Goal: Find specific page/section: Find specific page/section

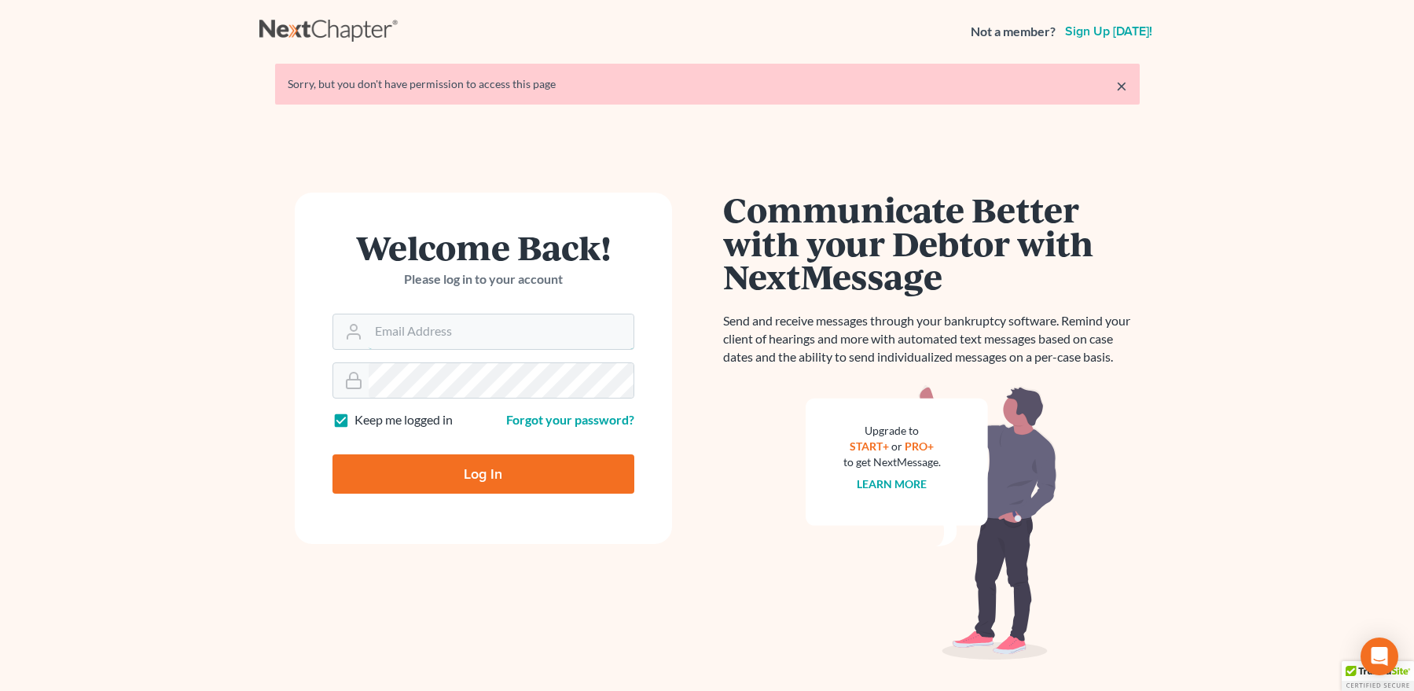
type input "[EMAIL_ADDRESS][DOMAIN_NAME]"
click at [498, 469] on input "Log In" at bounding box center [484, 473] width 302 height 39
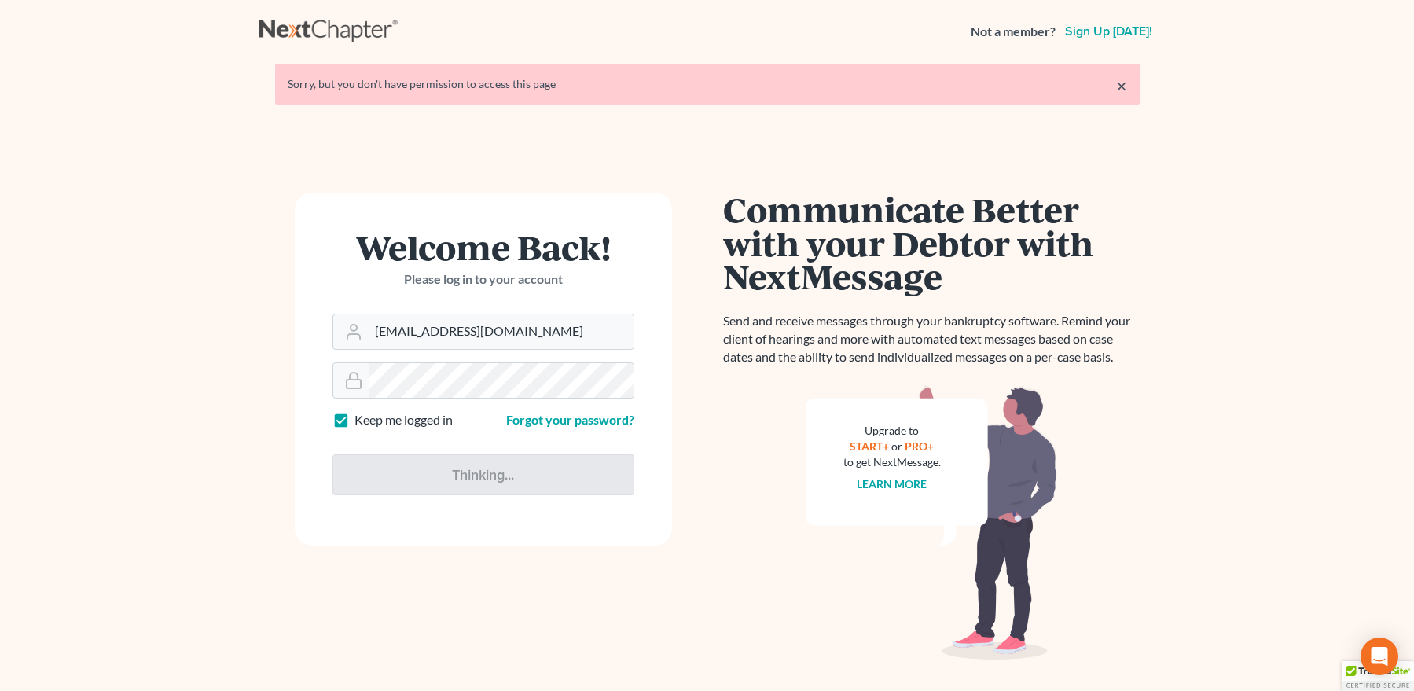
type input "Thinking..."
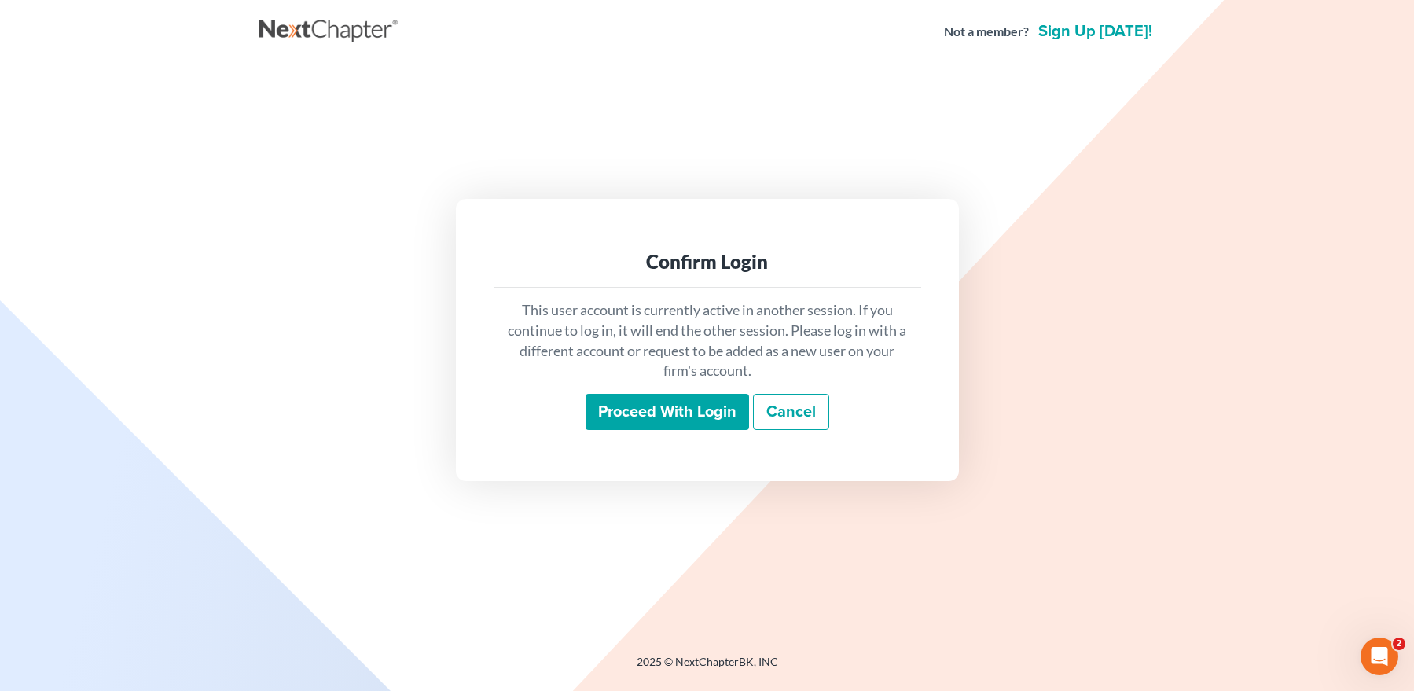
click at [619, 406] on input "Proceed with login" at bounding box center [668, 412] width 164 height 36
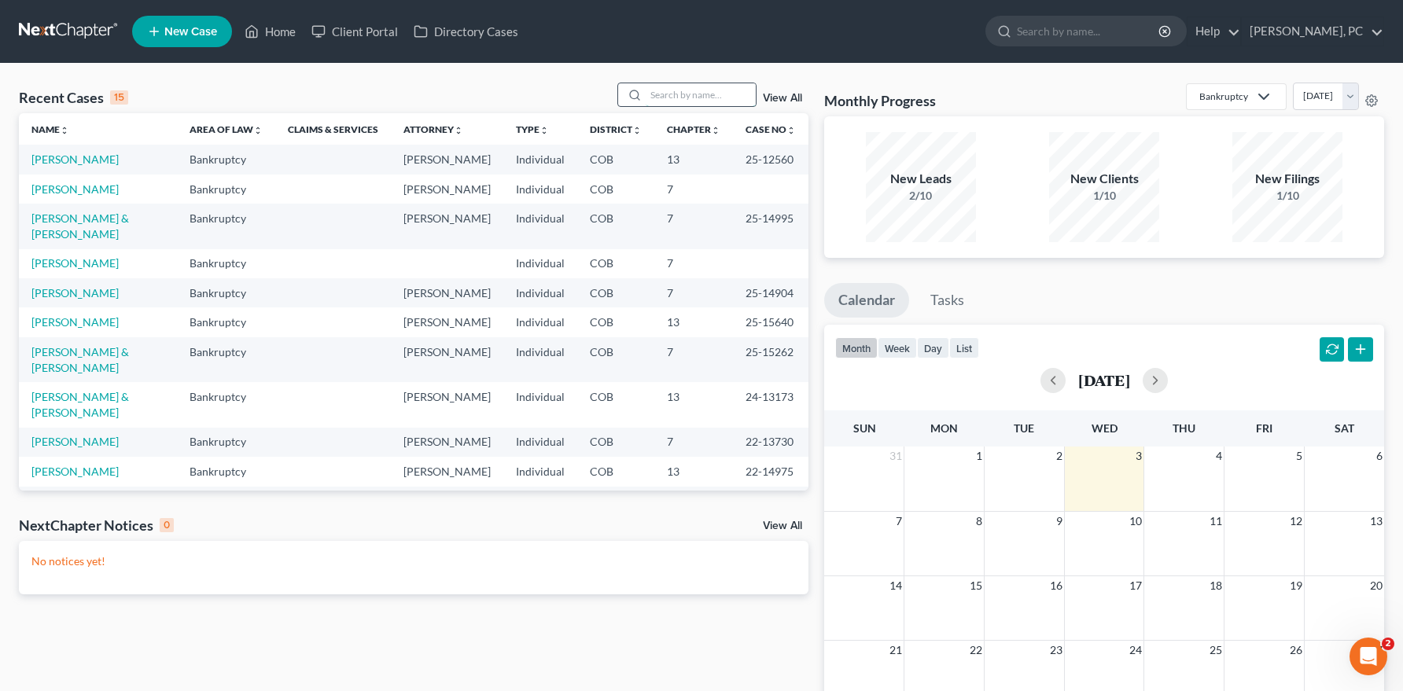
drag, startPoint x: 653, startPoint y: 90, endPoint x: 673, endPoint y: 95, distance: 21.0
click at [666, 94] on input "search" at bounding box center [700, 94] width 110 height 23
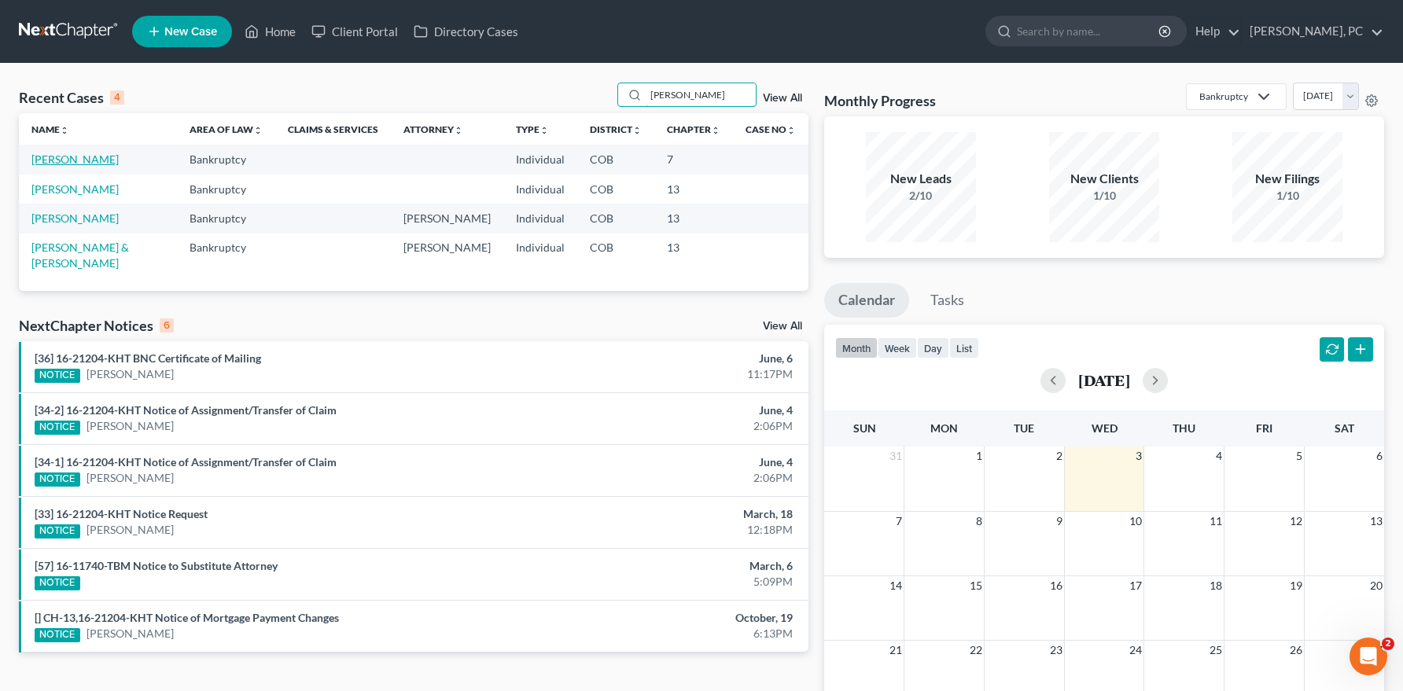
type input "[PERSON_NAME]"
click at [90, 160] on link "[PERSON_NAME]" at bounding box center [74, 159] width 87 height 13
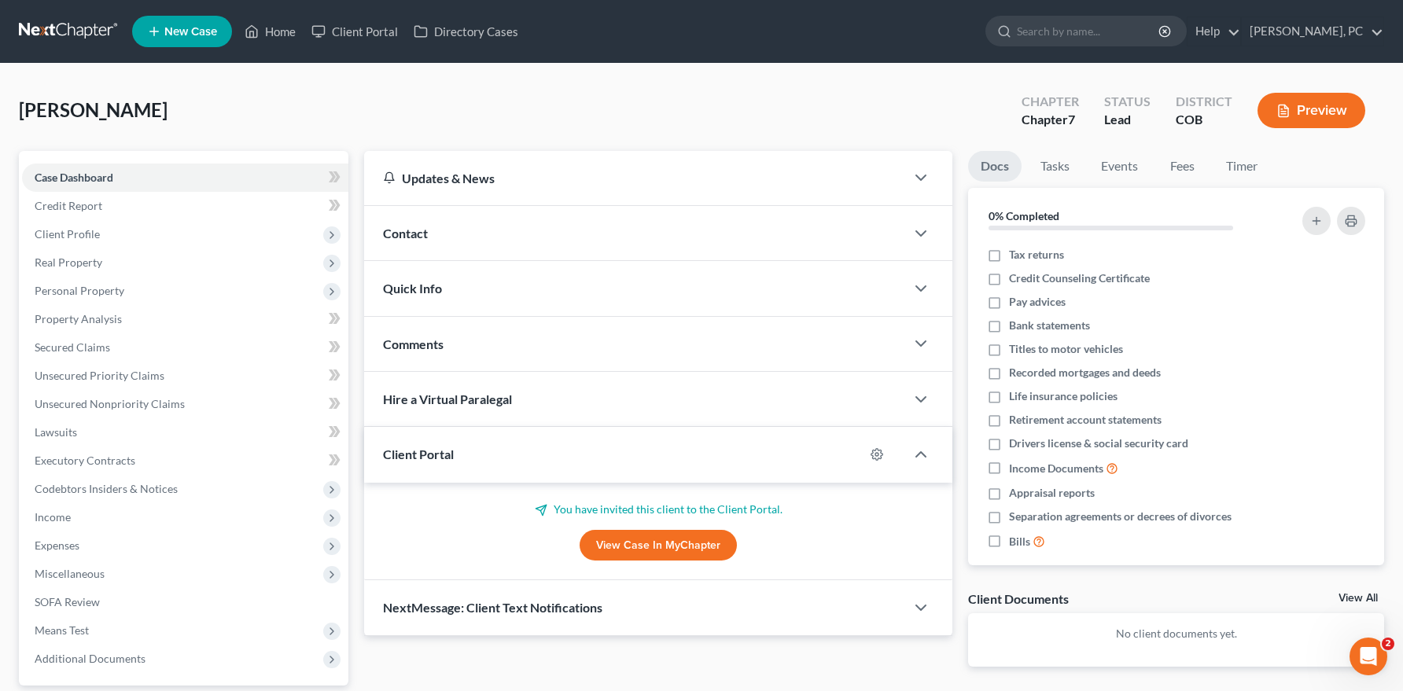
click at [630, 538] on link "View Case in MyChapter" at bounding box center [657, 545] width 157 height 31
